Goal: Task Accomplishment & Management: Complete application form

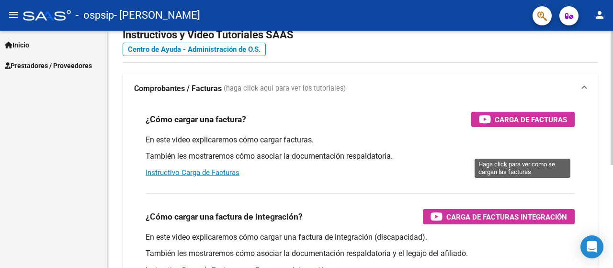
scroll to position [48, 0]
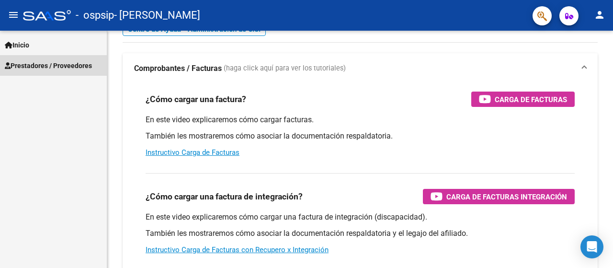
click at [34, 63] on span "Prestadores / Proveedores" at bounding box center [48, 65] width 87 height 11
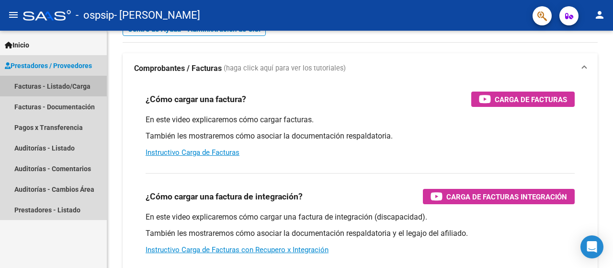
click at [63, 85] on link "Facturas - Listado/Carga" at bounding box center [53, 86] width 107 height 21
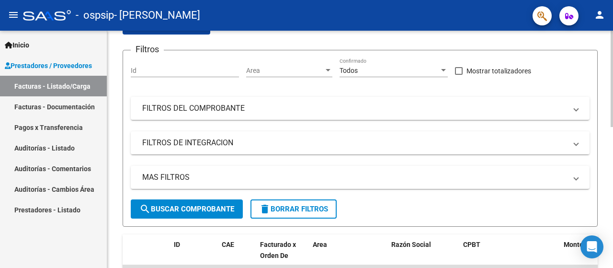
scroll to position [96, 0]
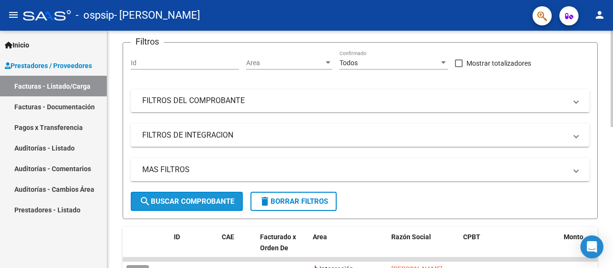
click at [212, 203] on span "search Buscar Comprobante" at bounding box center [186, 201] width 95 height 9
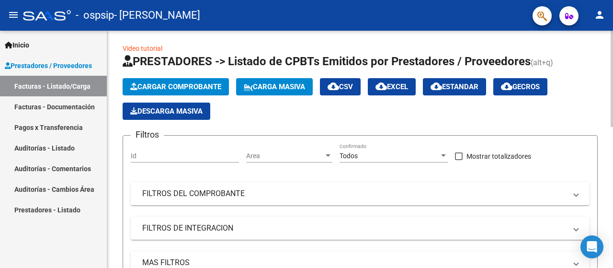
scroll to position [0, 0]
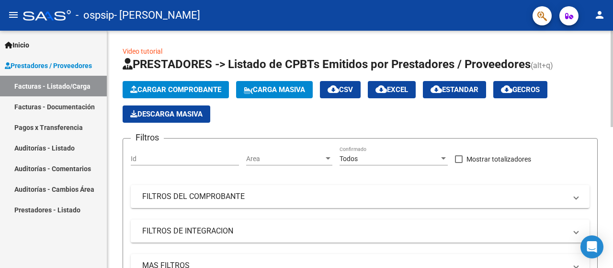
click at [203, 89] on span "Cargar Comprobante" at bounding box center [175, 89] width 91 height 9
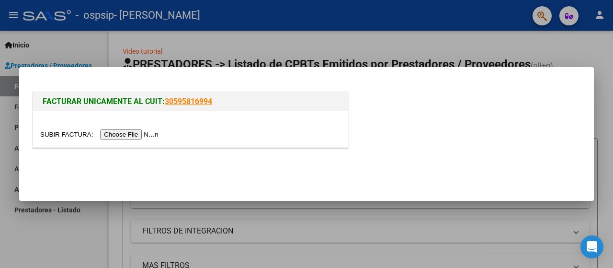
click at [135, 135] on input "file" at bounding box center [100, 134] width 121 height 10
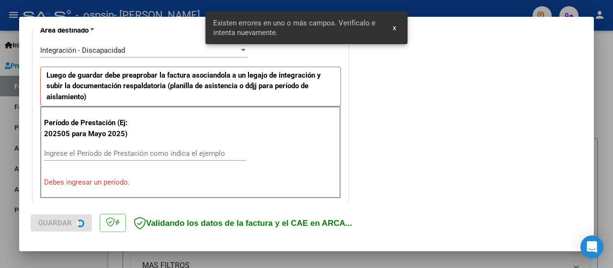
scroll to position [237, 0]
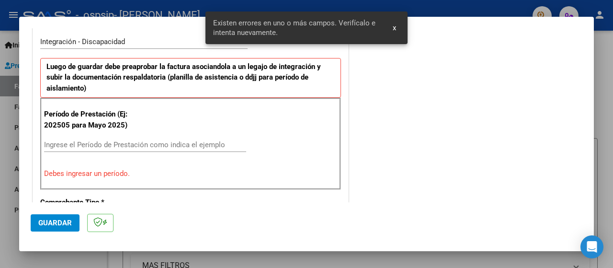
click at [396, 27] on button "x" at bounding box center [394, 27] width 19 height 17
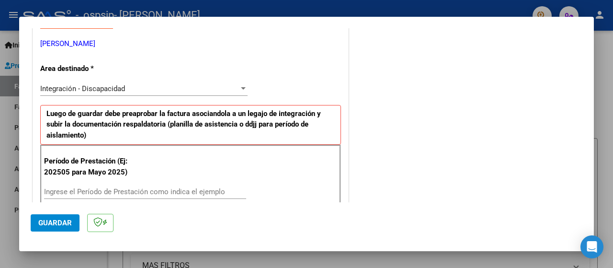
scroll to position [192, 0]
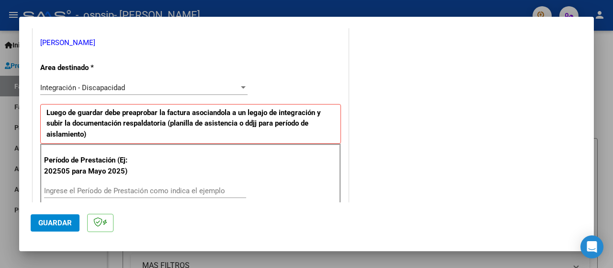
click at [110, 192] on input "Ingrese el Período de Prestación como indica el ejemplo" at bounding box center [145, 190] width 202 height 9
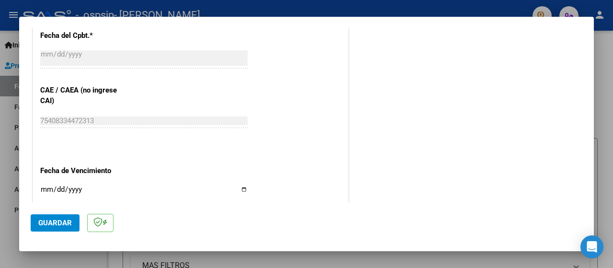
scroll to position [622, 0]
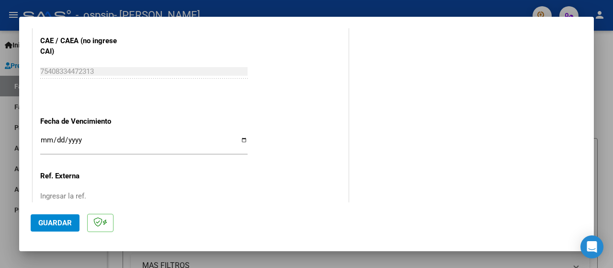
type input "202509"
click at [241, 137] on input "Ingresar la fecha" at bounding box center [143, 143] width 207 height 15
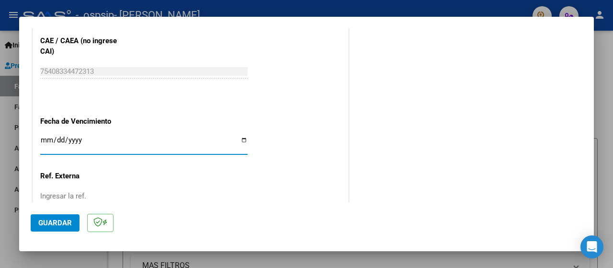
type input "[DATE]"
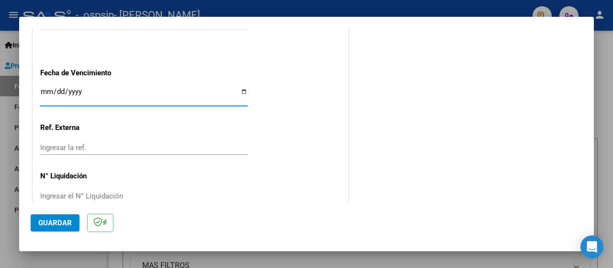
scroll to position [688, 0]
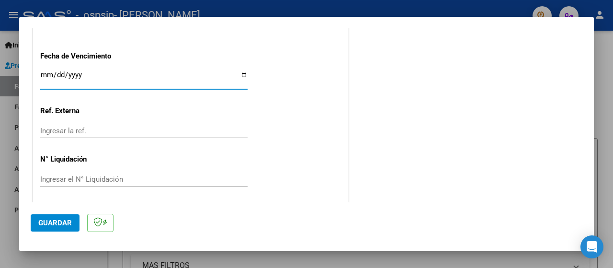
click at [50, 223] on span "Guardar" at bounding box center [55, 222] width 34 height 9
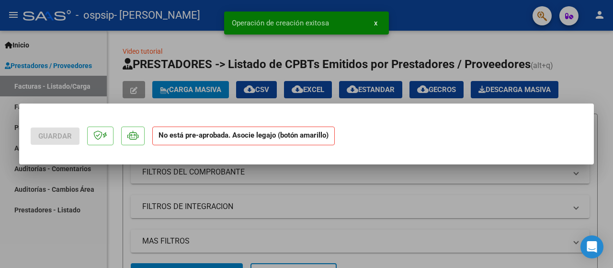
scroll to position [0, 0]
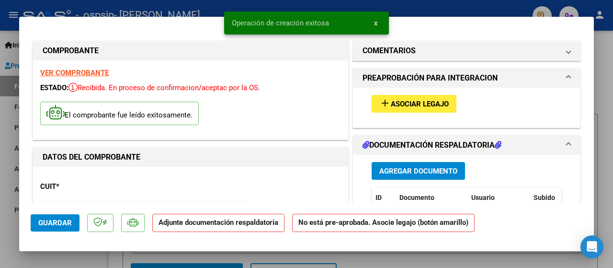
click at [374, 22] on span "x" at bounding box center [375, 23] width 3 height 9
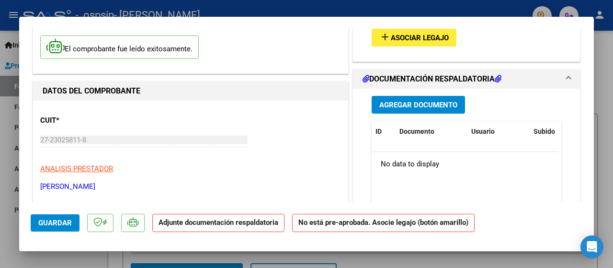
scroll to position [96, 0]
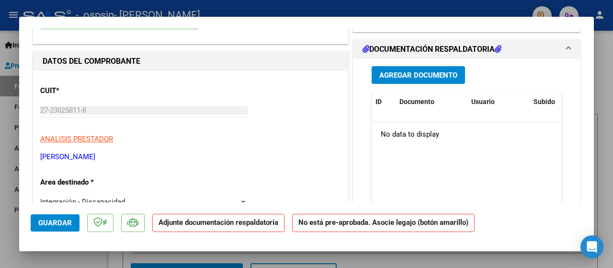
click at [426, 77] on span "Agregar Documento" at bounding box center [418, 75] width 78 height 9
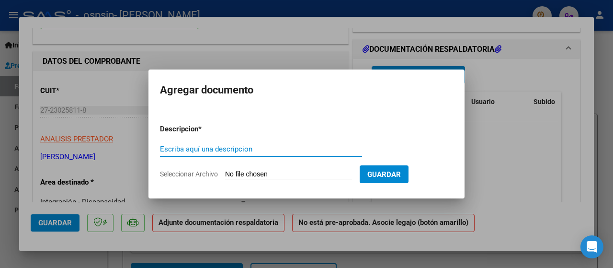
click at [194, 149] on input "Escriba aquí una descripcion" at bounding box center [261, 149] width 202 height 9
type input "planilla de asistencia"
click at [192, 174] on span "Seleccionar Archivo" at bounding box center [189, 174] width 58 height 8
click at [225, 174] on input "Seleccionar Archivo" at bounding box center [288, 174] width 127 height 9
type input "C:\fakepath\[GEOGRAPHIC_DATA] [DATE].pdf"
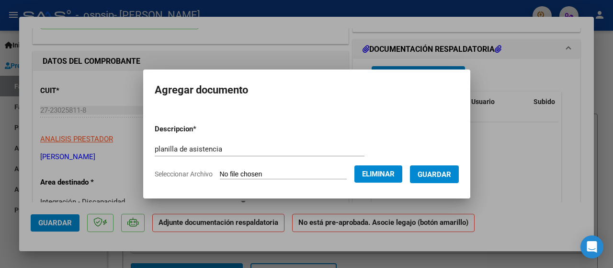
click at [449, 175] on span "Guardar" at bounding box center [434, 174] width 34 height 9
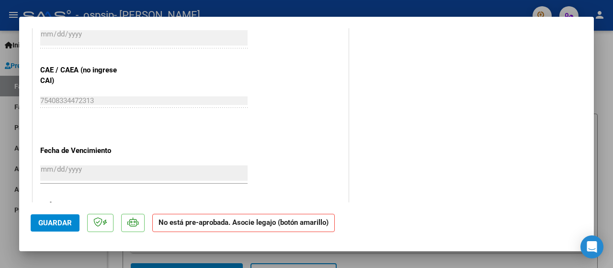
scroll to position [666, 0]
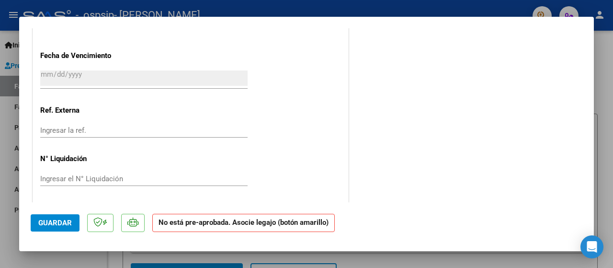
click at [63, 226] on span "Guardar" at bounding box center [55, 222] width 34 height 9
